Goal: Use online tool/utility: Utilize a website feature to perform a specific function

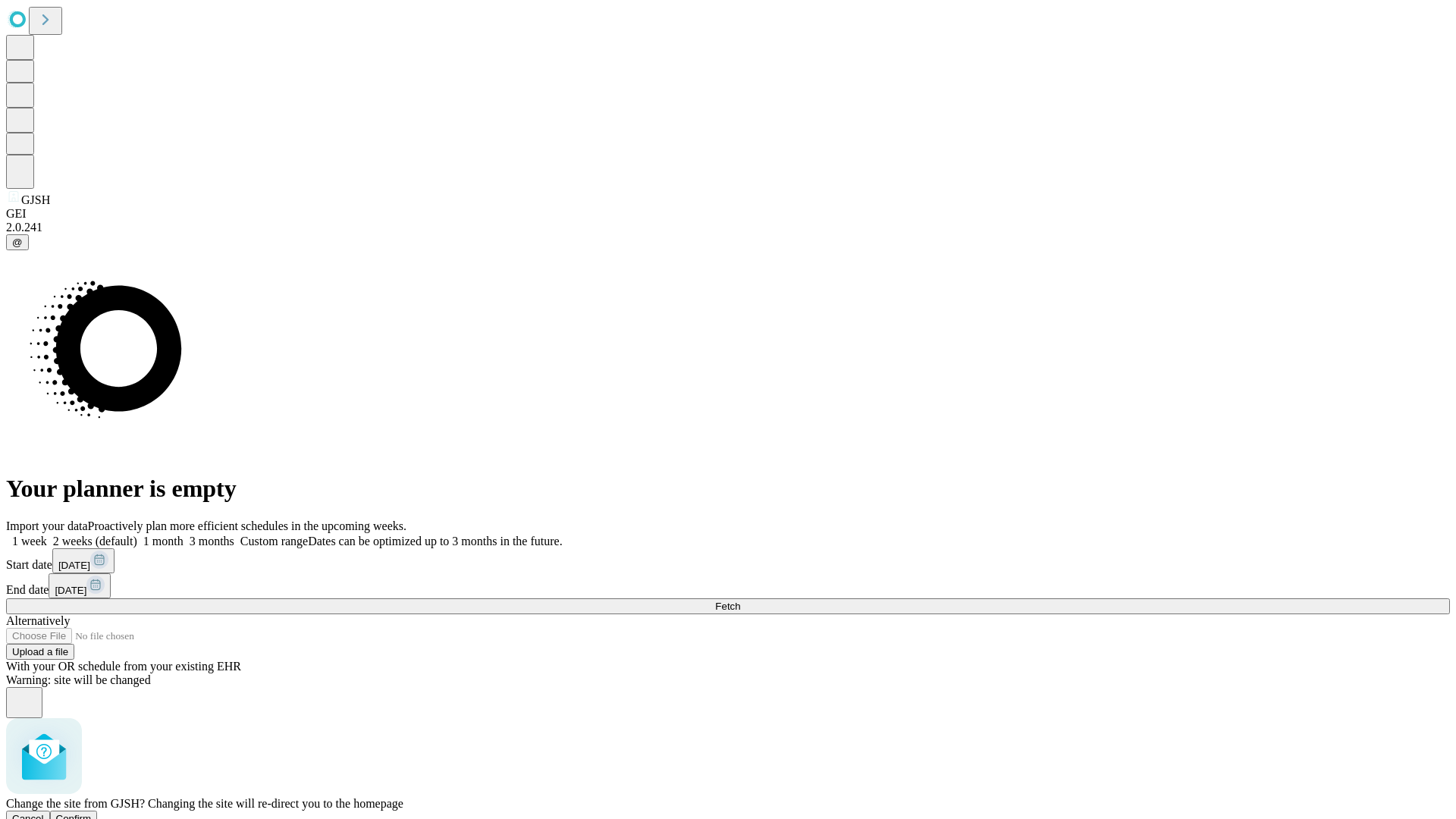
click at [91, 813] on span "Confirm" at bounding box center [74, 818] width 35 height 12
click at [47, 535] on label "1 week" at bounding box center [26, 541] width 41 height 13
click at [740, 600] on span "Fetch" at bounding box center [727, 605] width 25 height 12
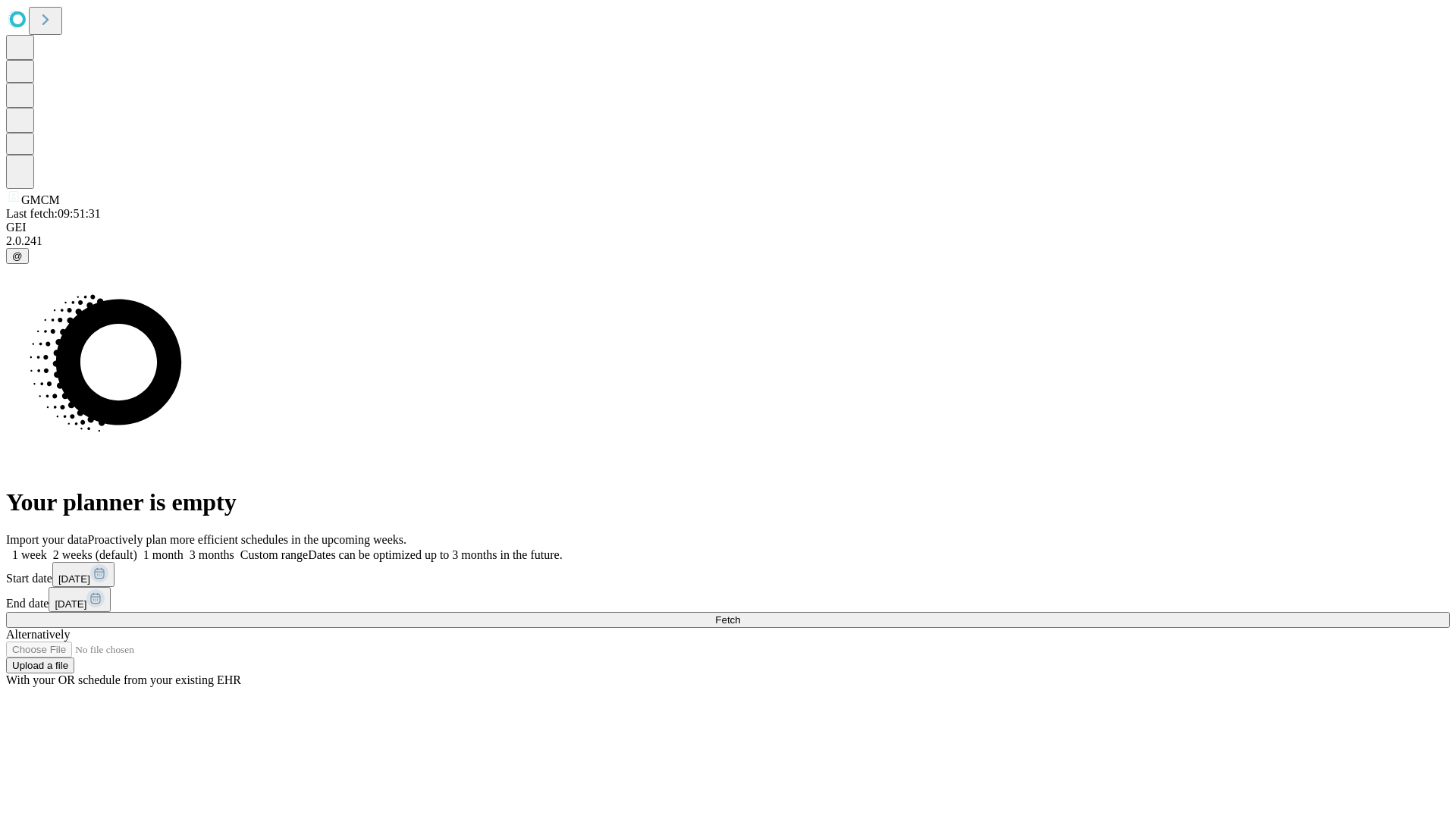
click at [47, 548] on label "1 week" at bounding box center [26, 554] width 41 height 13
click at [740, 614] on span "Fetch" at bounding box center [727, 619] width 25 height 12
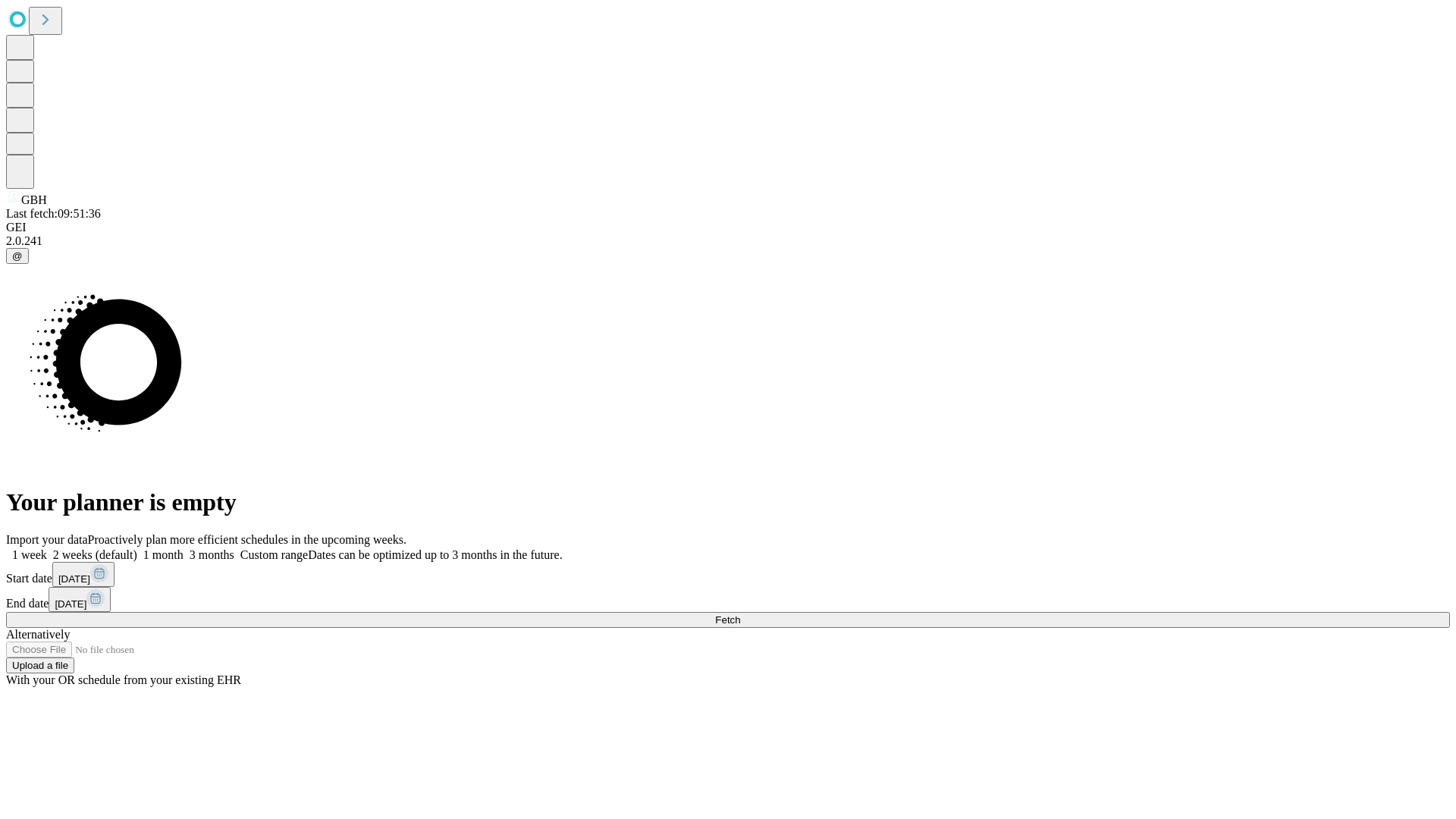
click at [47, 548] on label "1 week" at bounding box center [26, 554] width 41 height 13
click at [740, 614] on span "Fetch" at bounding box center [727, 619] width 25 height 12
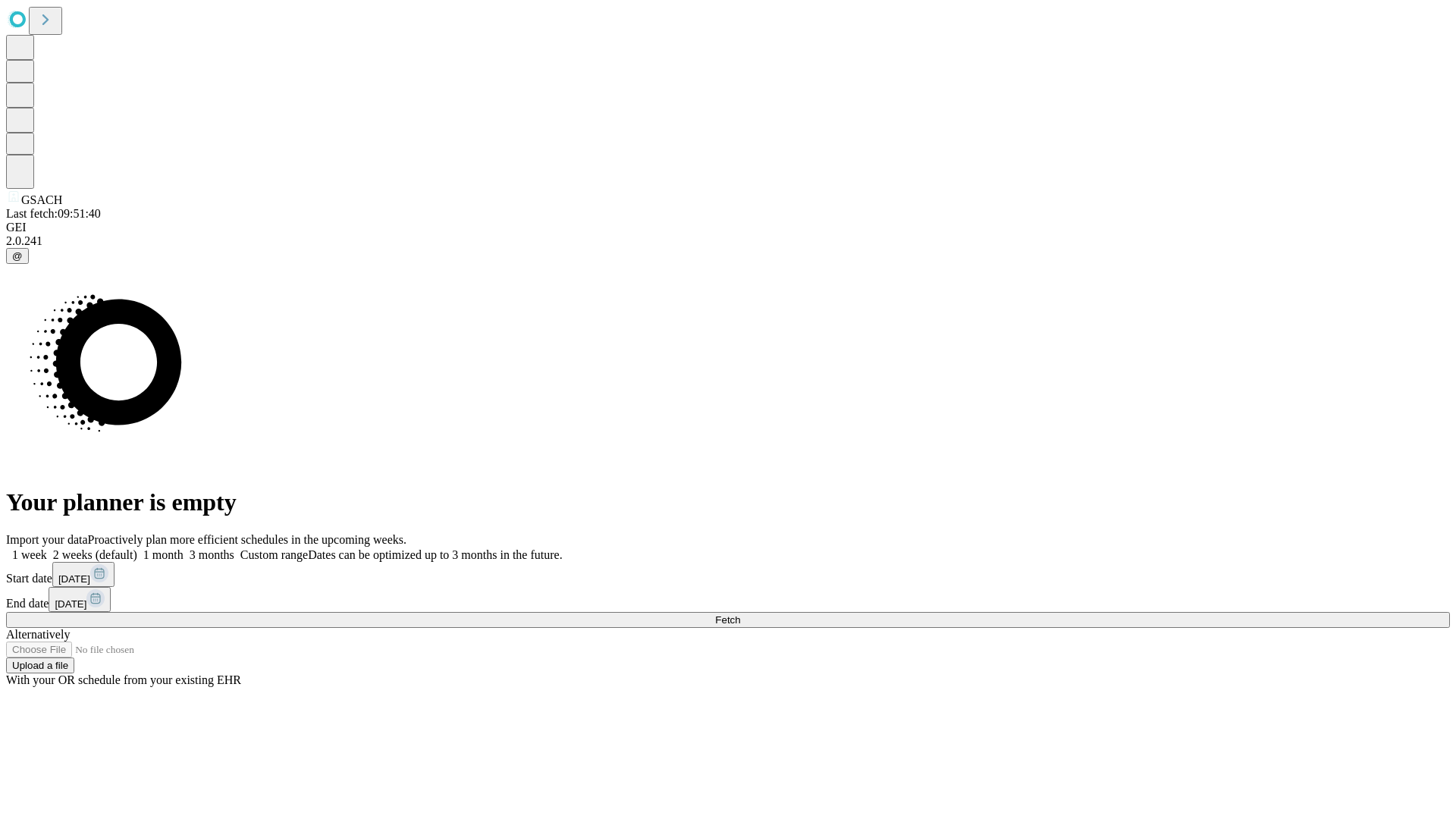
click at [47, 548] on label "1 week" at bounding box center [26, 554] width 41 height 13
click at [740, 614] on span "Fetch" at bounding box center [727, 619] width 25 height 12
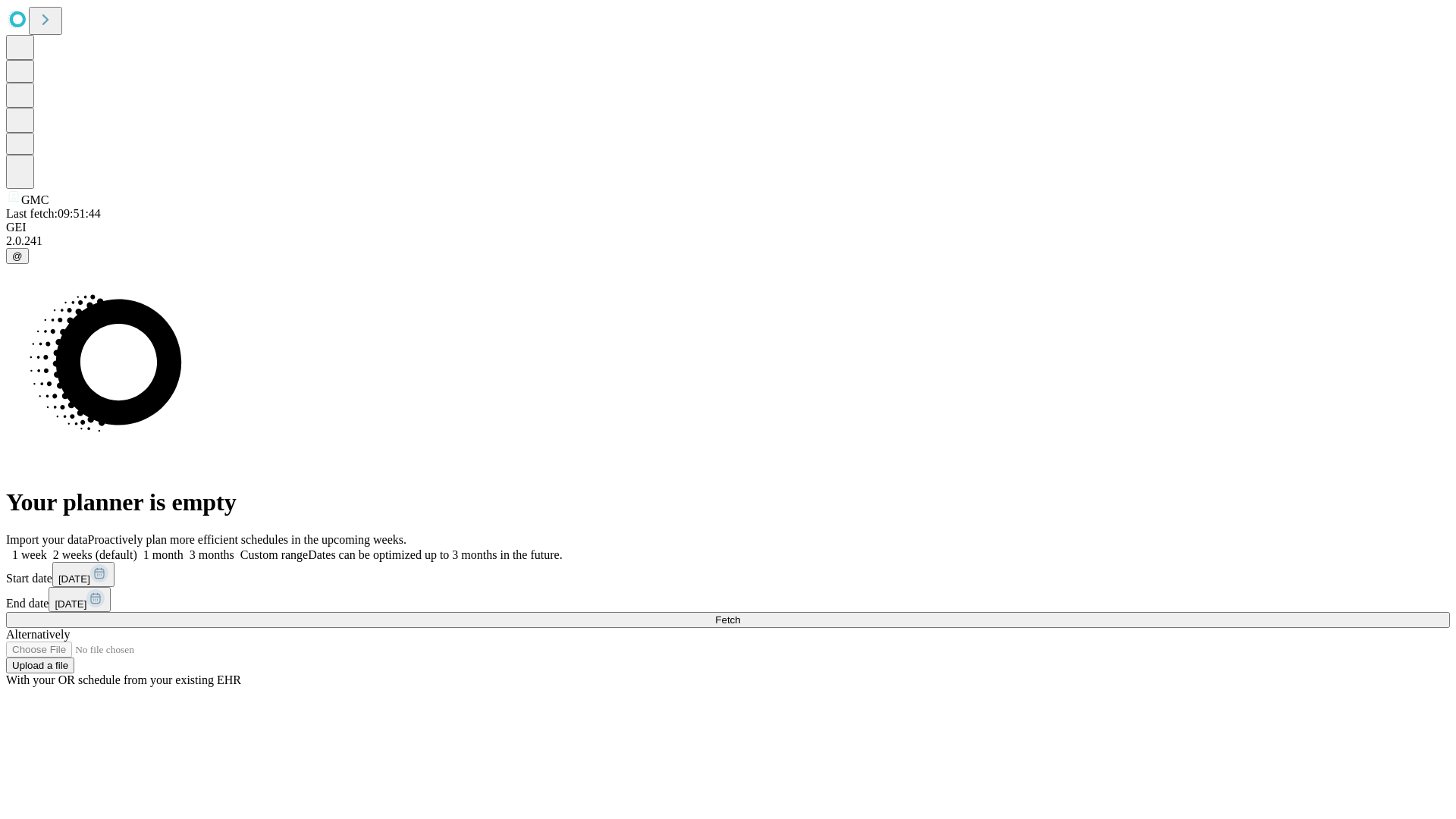
click at [47, 548] on label "1 week" at bounding box center [26, 554] width 41 height 13
click at [740, 614] on span "Fetch" at bounding box center [727, 619] width 25 height 12
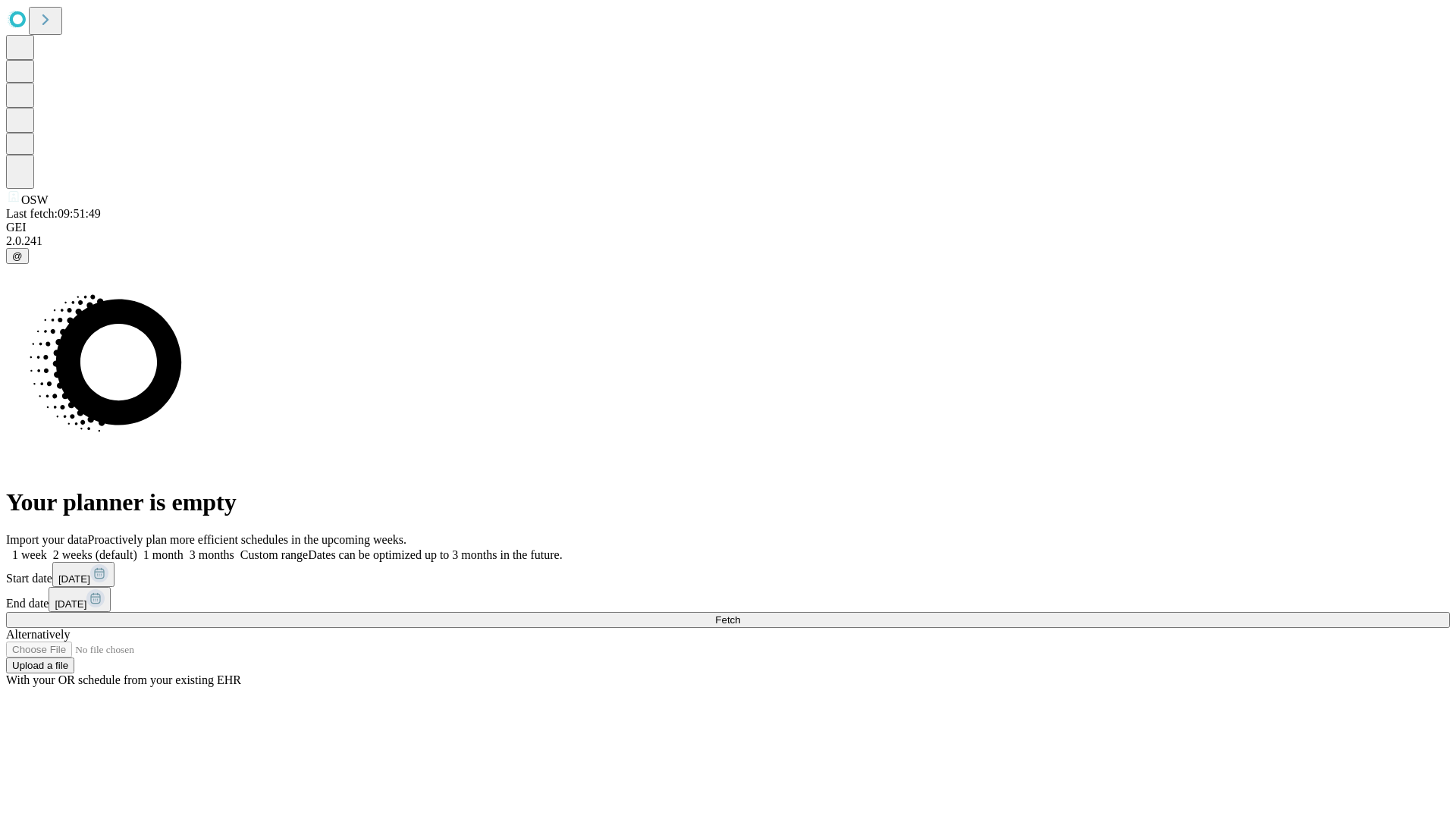
click at [740, 614] on span "Fetch" at bounding box center [727, 619] width 25 height 12
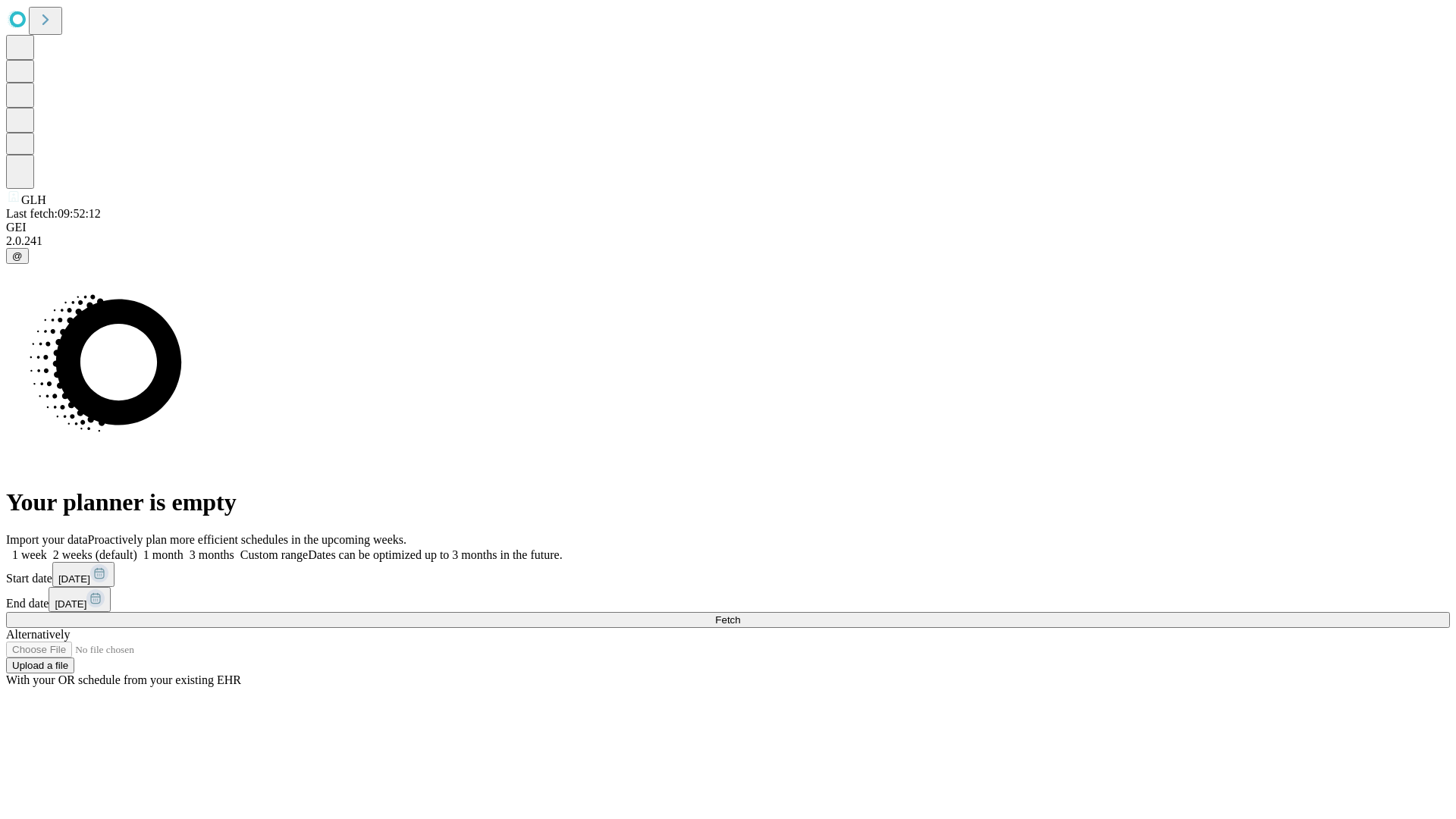
click at [47, 548] on label "1 week" at bounding box center [26, 554] width 41 height 13
click at [740, 614] on span "Fetch" at bounding box center [727, 619] width 25 height 12
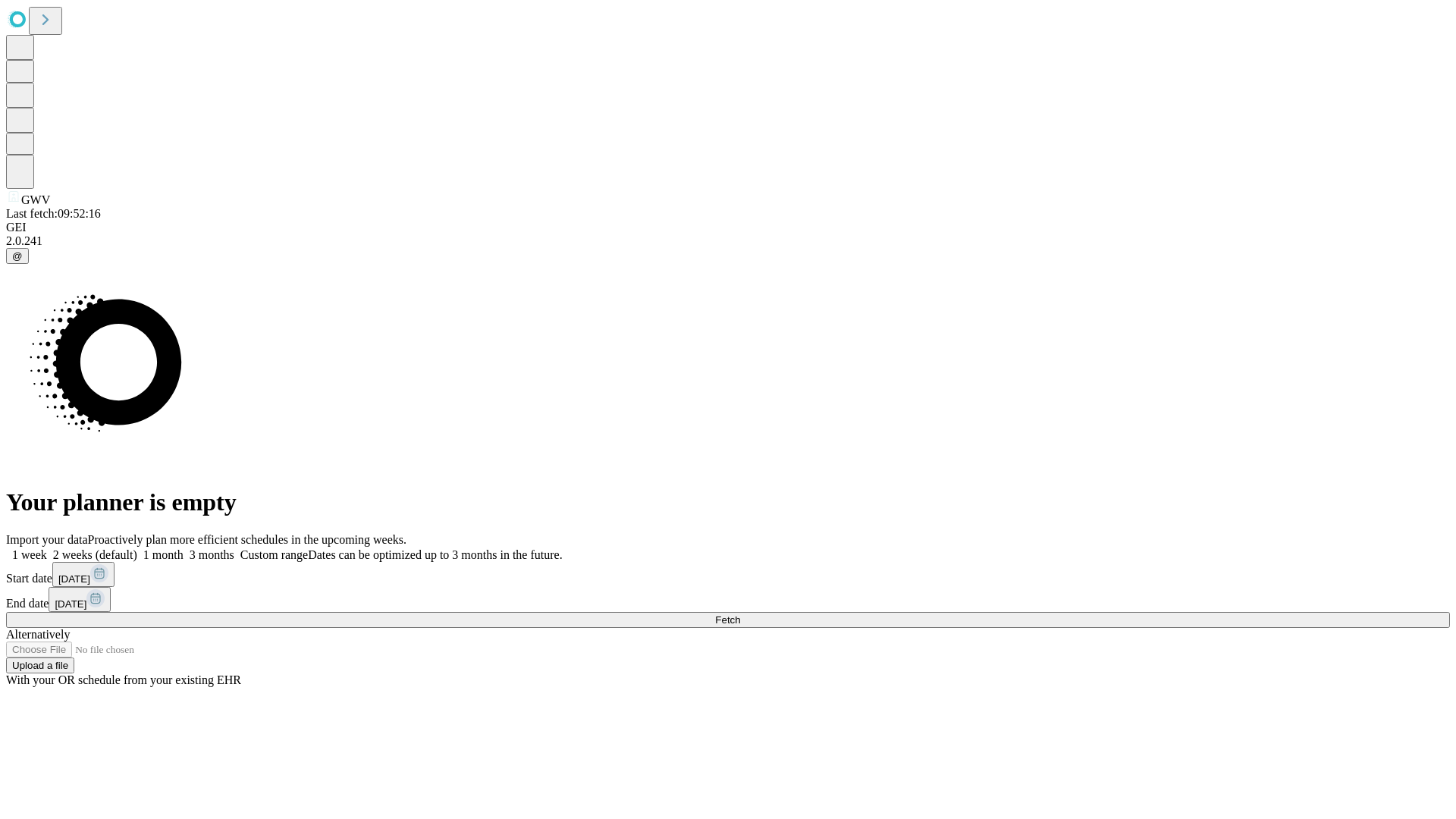
click at [740, 614] on span "Fetch" at bounding box center [727, 619] width 25 height 12
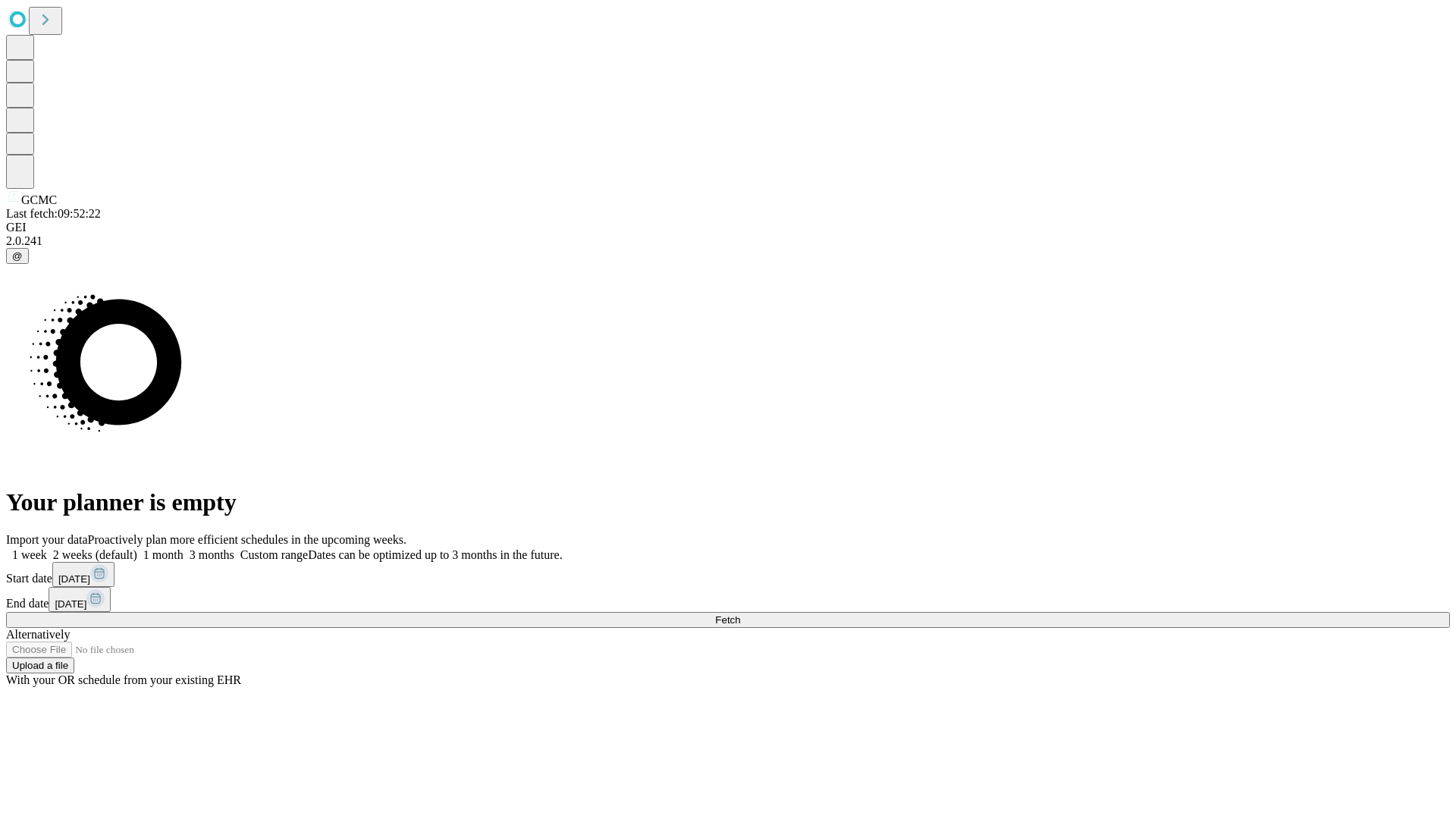
click at [47, 548] on label "1 week" at bounding box center [26, 554] width 41 height 13
click at [740, 614] on span "Fetch" at bounding box center [727, 619] width 25 height 12
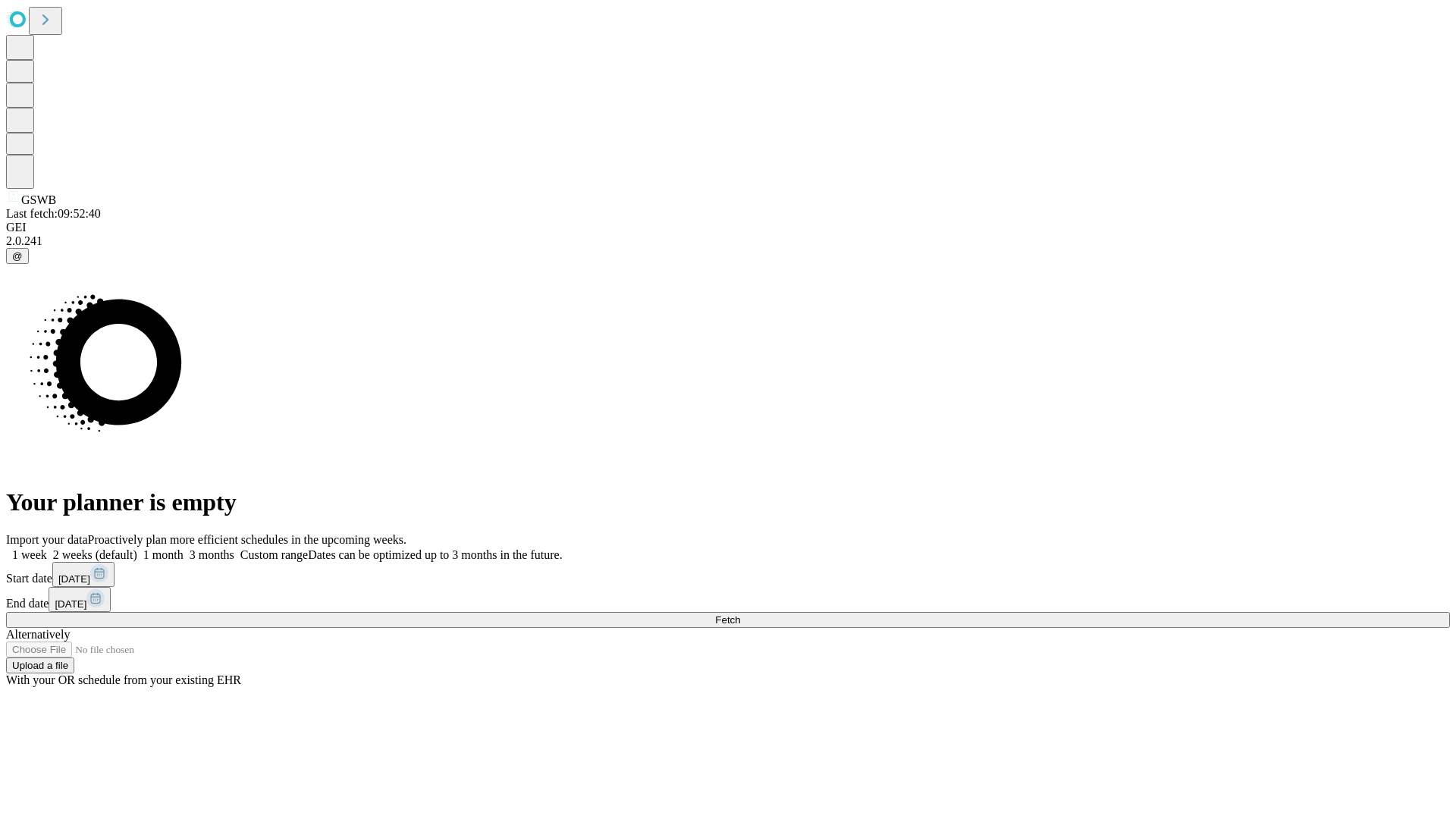
click at [47, 548] on label "1 week" at bounding box center [26, 554] width 41 height 13
click at [740, 614] on span "Fetch" at bounding box center [727, 619] width 25 height 12
